Goal: Transaction & Acquisition: Download file/media

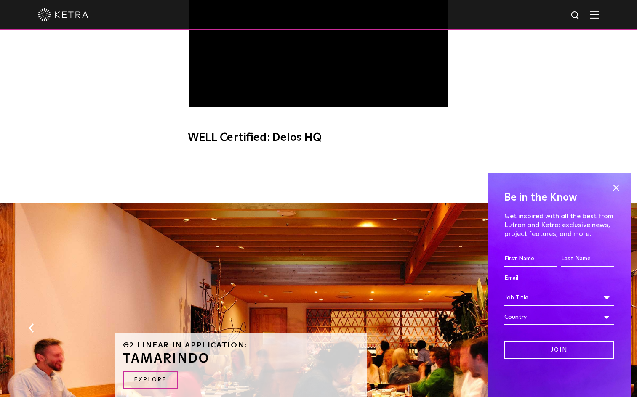
scroll to position [495, 0]
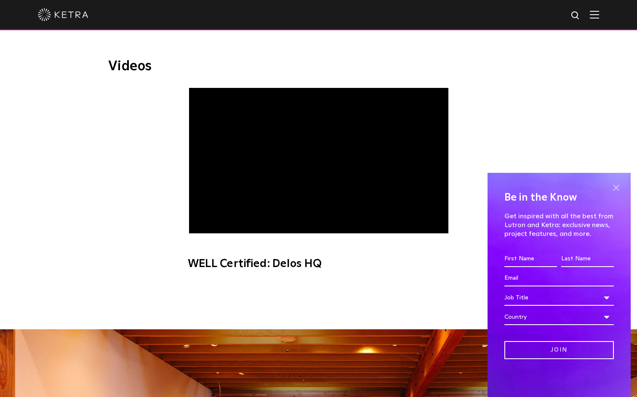
click at [615, 189] on span at bounding box center [616, 187] width 13 height 13
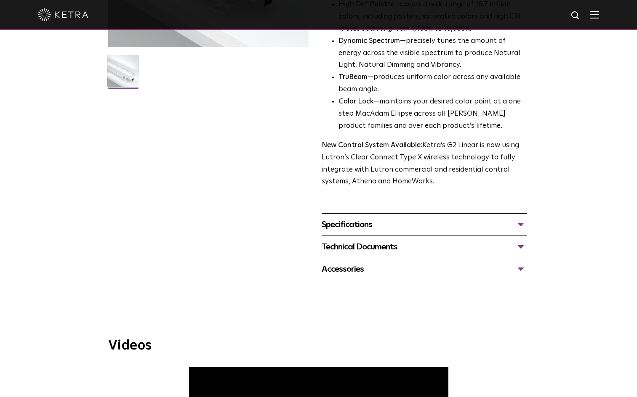
scroll to position [200, 0]
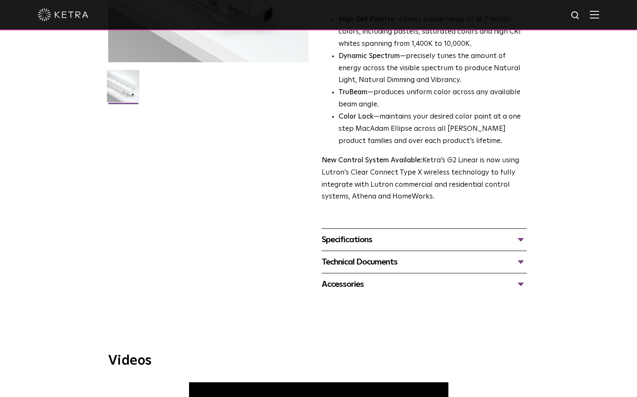
click at [368, 232] on div "Specifications LUMEN OUTPUTS 400, 700, 1000 DIMENSIONS 2" W, 12" L, 2.5-3.1" H …" at bounding box center [424, 240] width 205 height 22
click at [368, 237] on div "Specifications" at bounding box center [424, 239] width 205 height 13
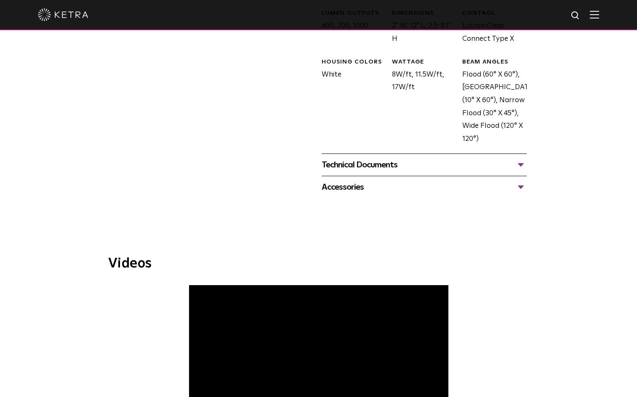
scroll to position [453, 0]
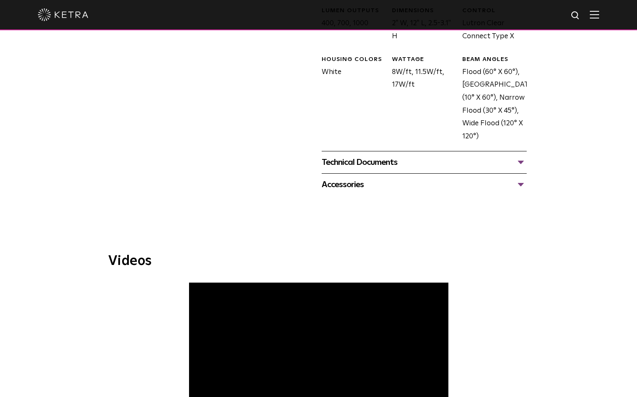
click at [376, 167] on div "Technical Documents" at bounding box center [424, 162] width 205 height 13
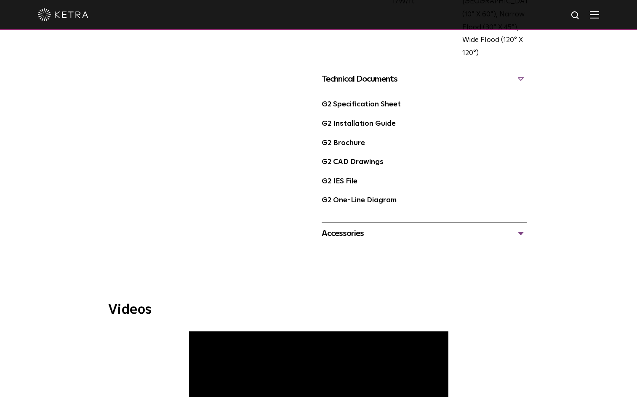
scroll to position [537, 0]
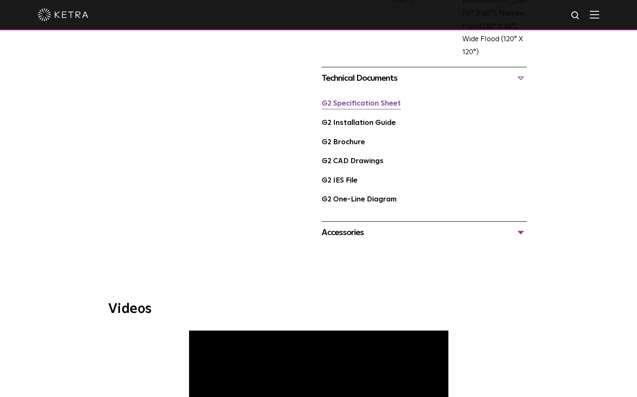
click at [373, 107] on link "G2 Specification Sheet" at bounding box center [361, 103] width 79 height 7
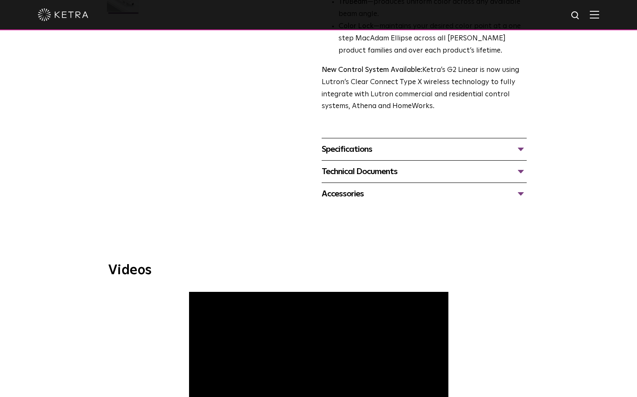
scroll to position [295, 0]
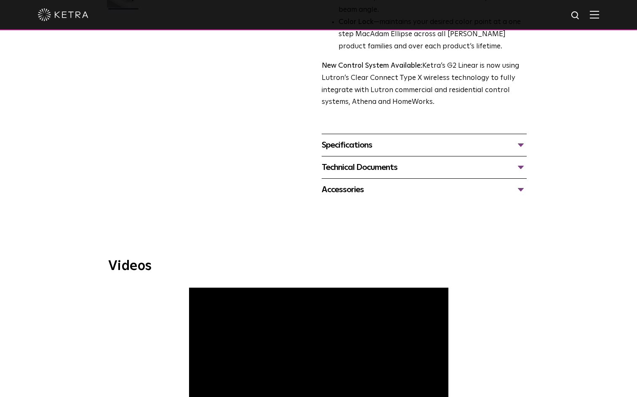
click at [393, 163] on div "Technical Documents" at bounding box center [424, 167] width 205 height 13
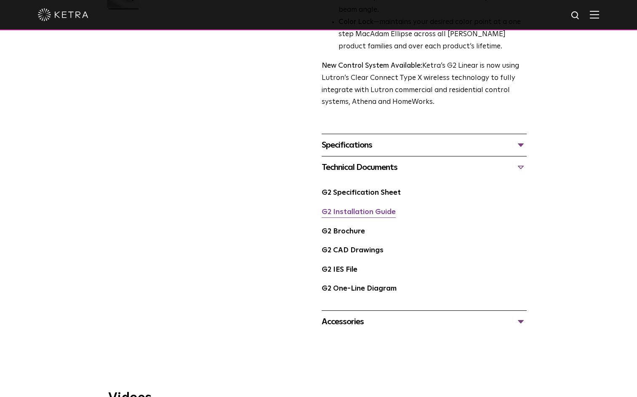
click at [378, 216] on link "G2 Installation Guide" at bounding box center [359, 212] width 74 height 7
